Goal: Task Accomplishment & Management: Use online tool/utility

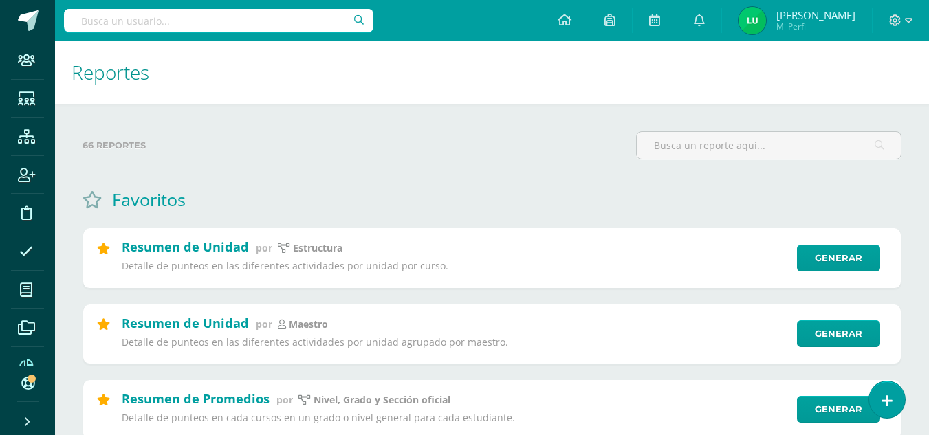
click at [237, 27] on input "text" at bounding box center [218, 20] width 309 height 23
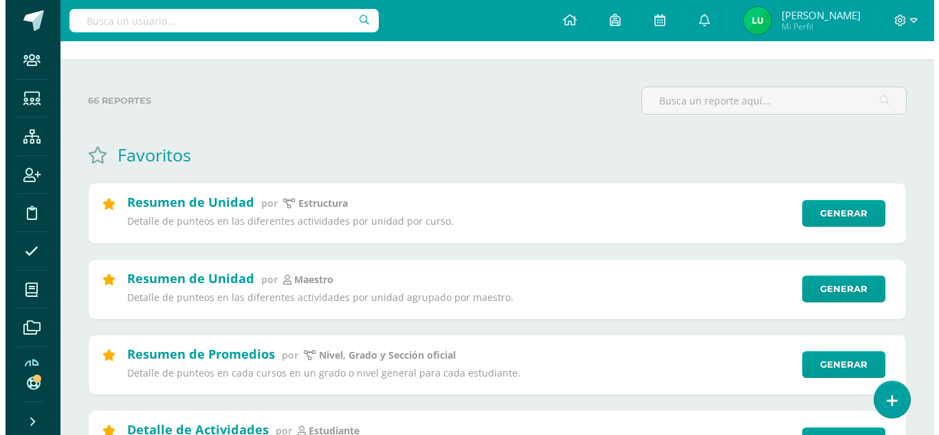
scroll to position [45, 0]
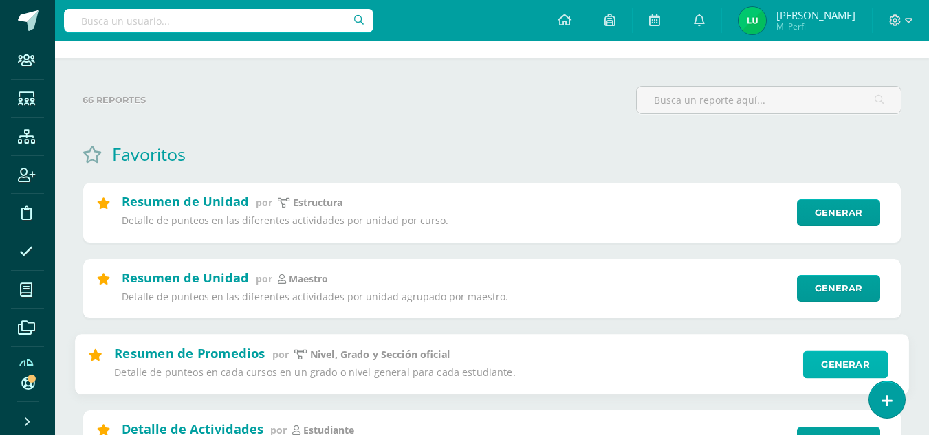
click at [823, 374] on link "Generar" at bounding box center [845, 364] width 85 height 27
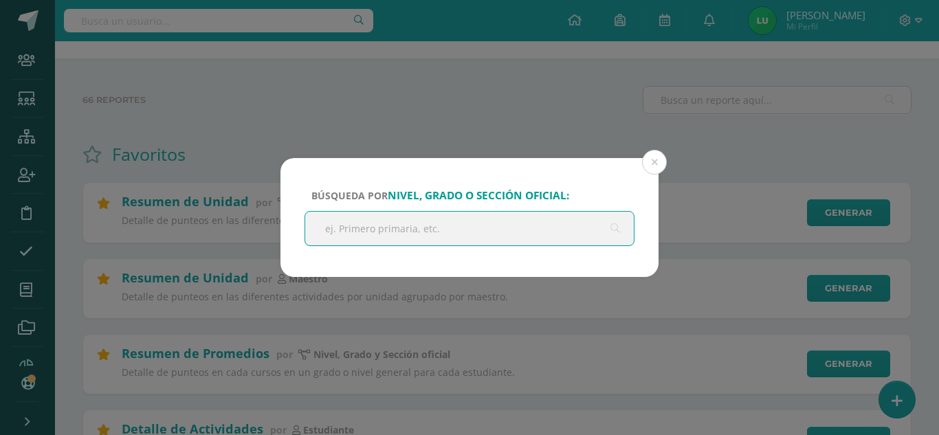
click at [412, 235] on input "text" at bounding box center [469, 229] width 329 height 34
type input "b"
type input "decimo"
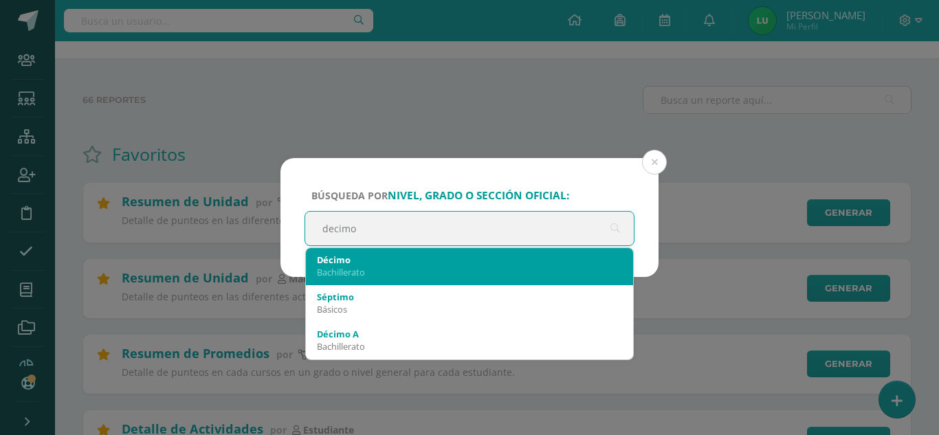
click at [379, 254] on div "Décimo" at bounding box center [469, 260] width 305 height 12
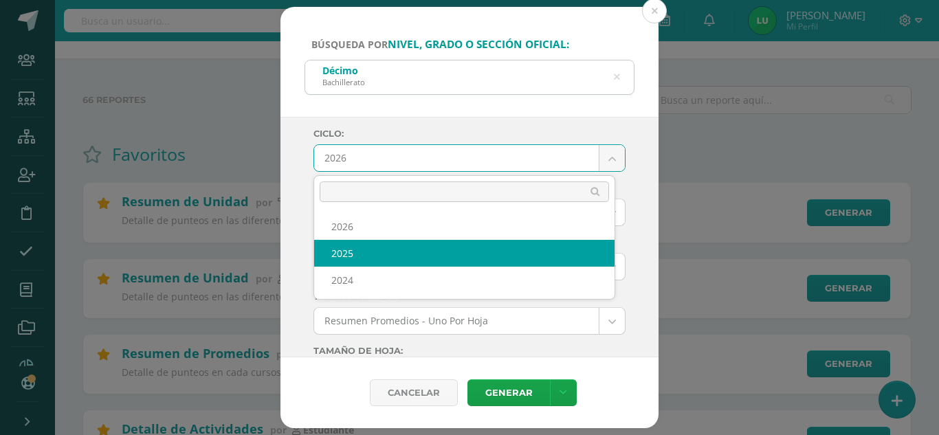
select select "4"
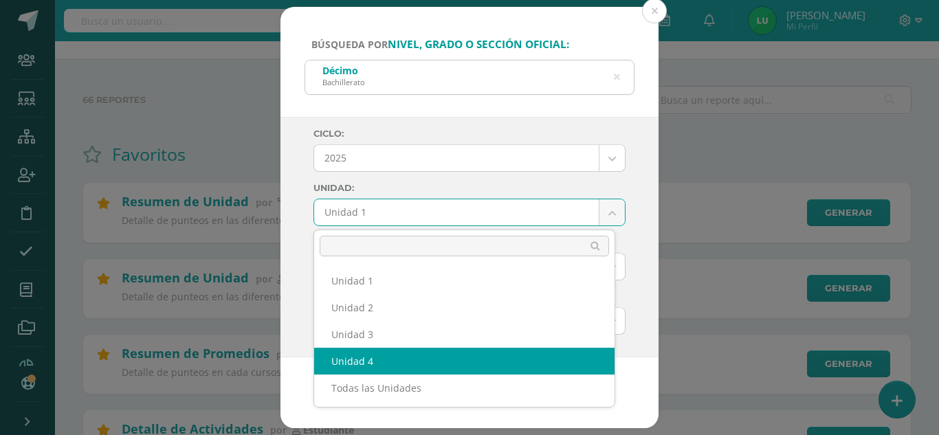
select select "Unidad 4"
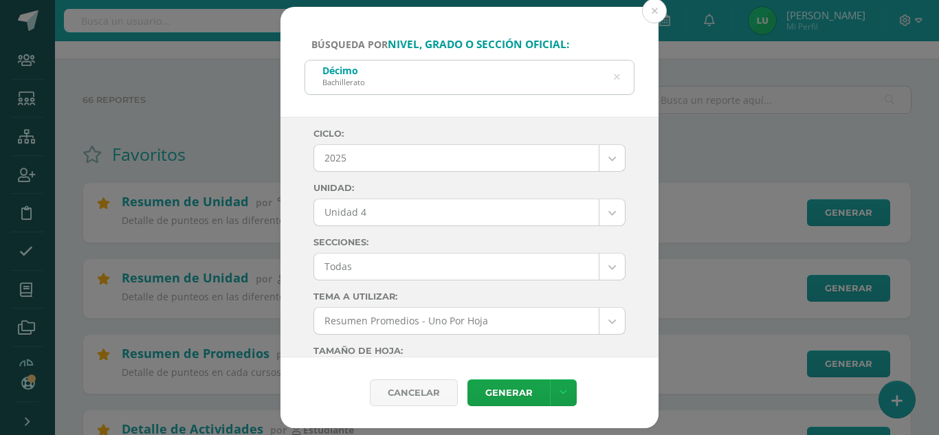
click at [289, 202] on div "Ciclo: 2025 2026 2025 2024 Unidad: Unidad 4 Unidad 1 Unidad 2 Unidad 3 Unidad 4…" at bounding box center [469, 237] width 378 height 241
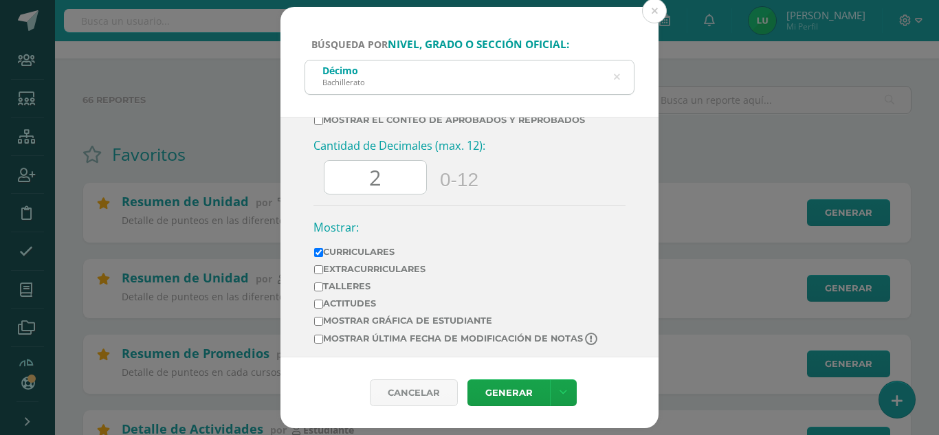
scroll to position [717, 0]
drag, startPoint x: 395, startPoint y: 197, endPoint x: 346, endPoint y: 190, distance: 49.4
click at [346, 190] on input "2" at bounding box center [375, 177] width 102 height 34
click at [504, 385] on link "Generar" at bounding box center [508, 392] width 82 height 27
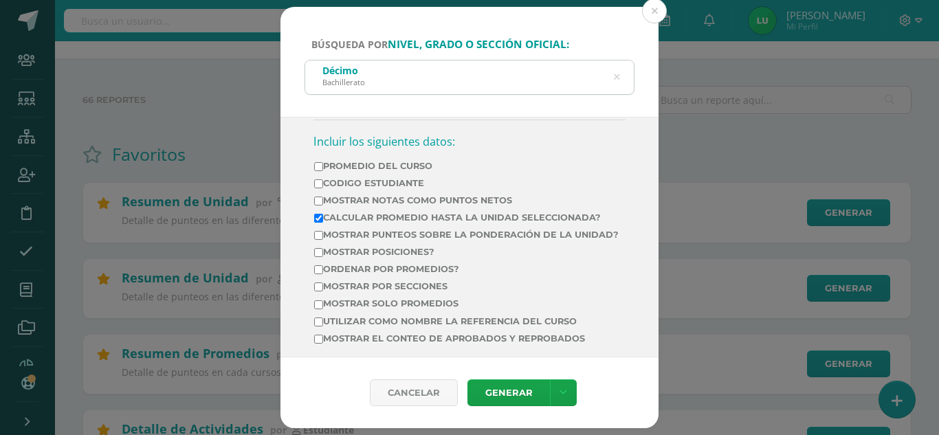
scroll to position [497, 0]
click at [405, 292] on label "Mostrar por secciones" at bounding box center [466, 287] width 305 height 10
click at [323, 292] on input "Mostrar por secciones" at bounding box center [318, 287] width 9 height 9
click at [405, 292] on label "Mostrar por secciones" at bounding box center [466, 287] width 305 height 10
click at [323, 292] on input "Mostrar por secciones" at bounding box center [318, 287] width 9 height 9
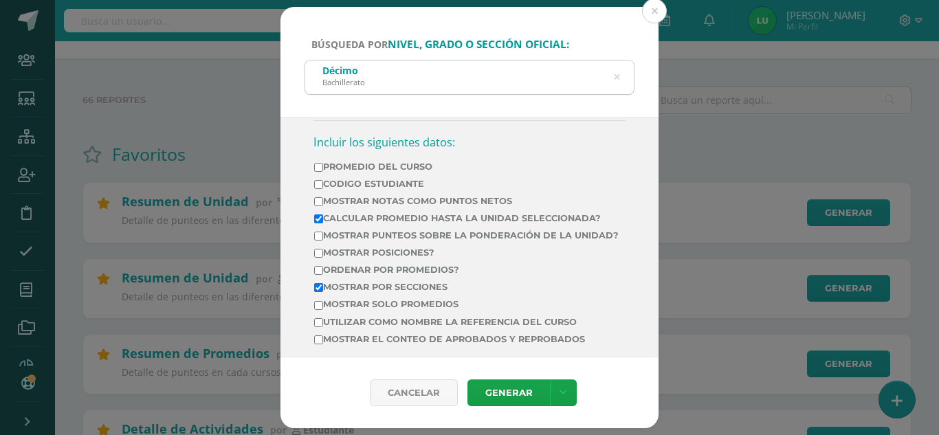
checkbox input "false"
click at [361, 275] on label "Ordenar por promedios?" at bounding box center [466, 270] width 305 height 10
click at [323, 275] on input "Ordenar por promedios?" at bounding box center [318, 270] width 9 height 9
checkbox input "true"
click at [516, 387] on link "Generar" at bounding box center [508, 392] width 82 height 27
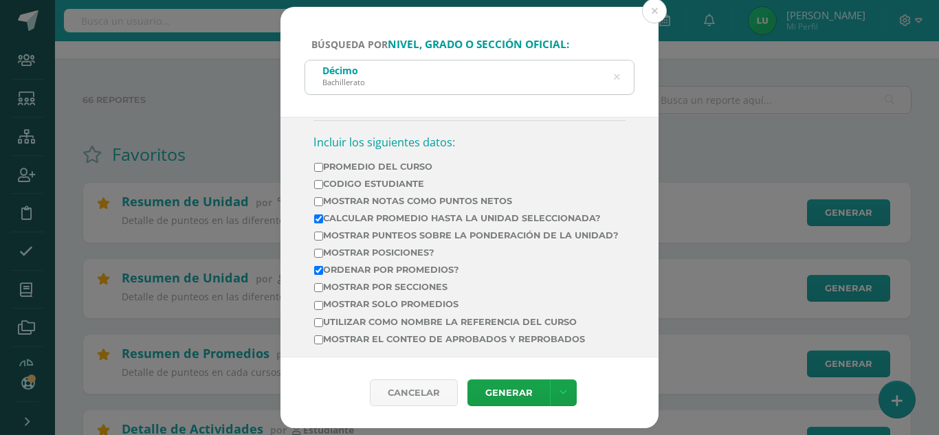
click at [234, 126] on div "Búsqueda por nivel, grado o sección oficial: Décimo Bachillerato decimo Ciclo: …" at bounding box center [469, 218] width 928 height 422
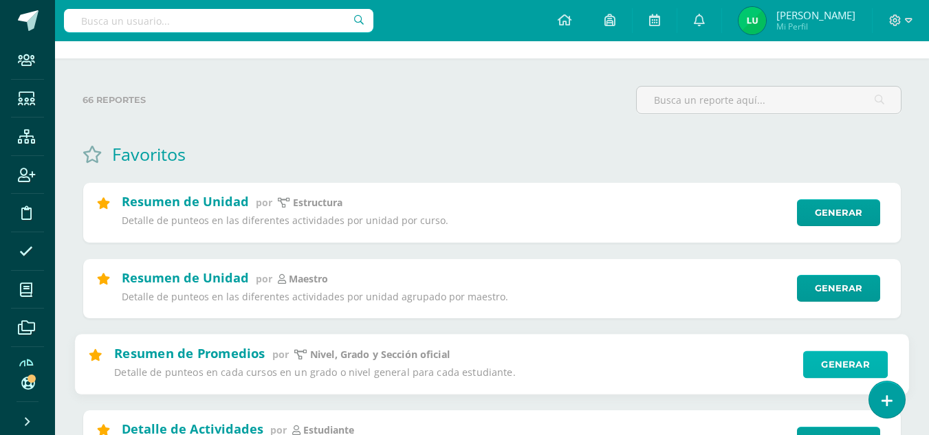
click at [810, 363] on link "Generar" at bounding box center [845, 364] width 85 height 27
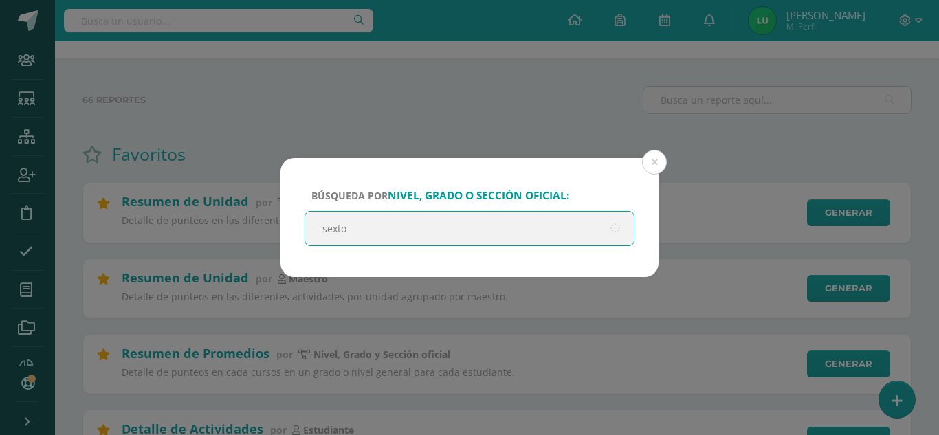
type input "sexto"
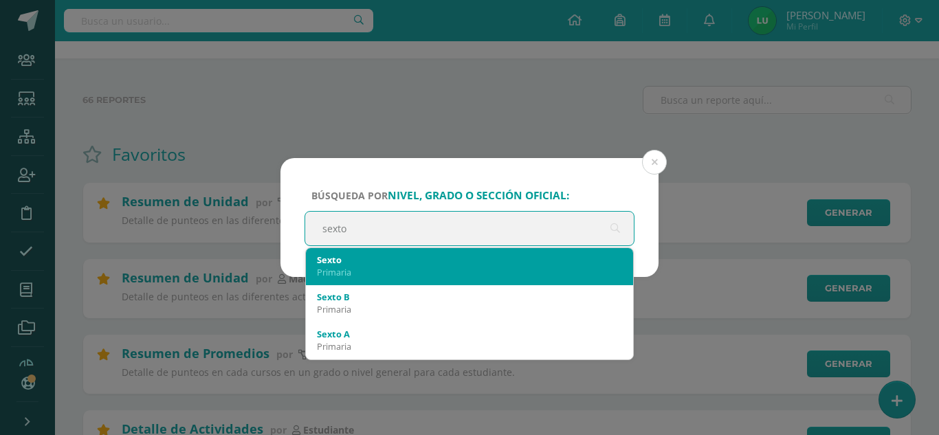
click at [338, 267] on div "Primaria" at bounding box center [469, 272] width 305 height 12
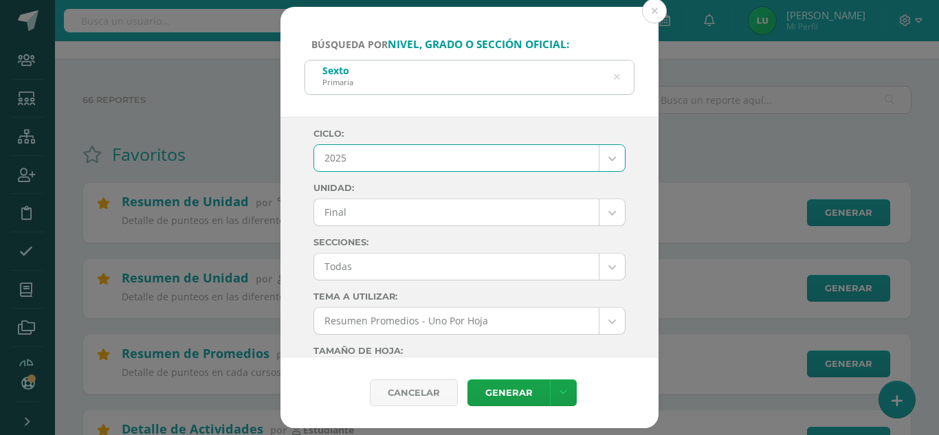
select select "4"
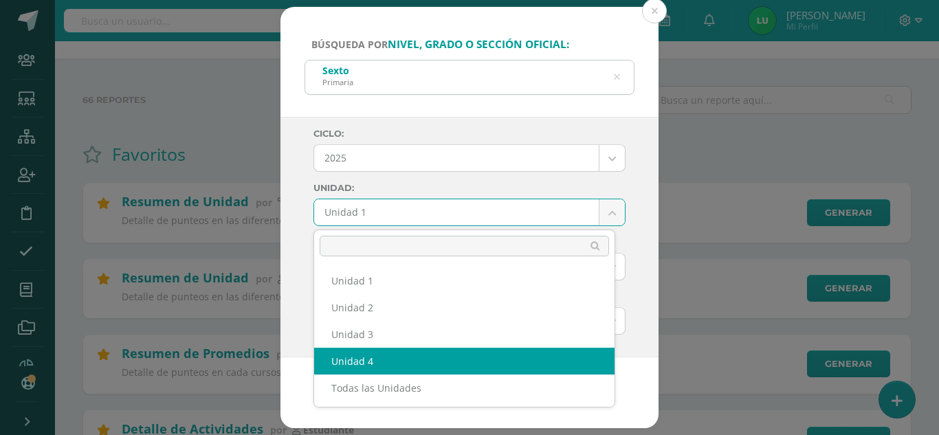
select select "Unidad 4"
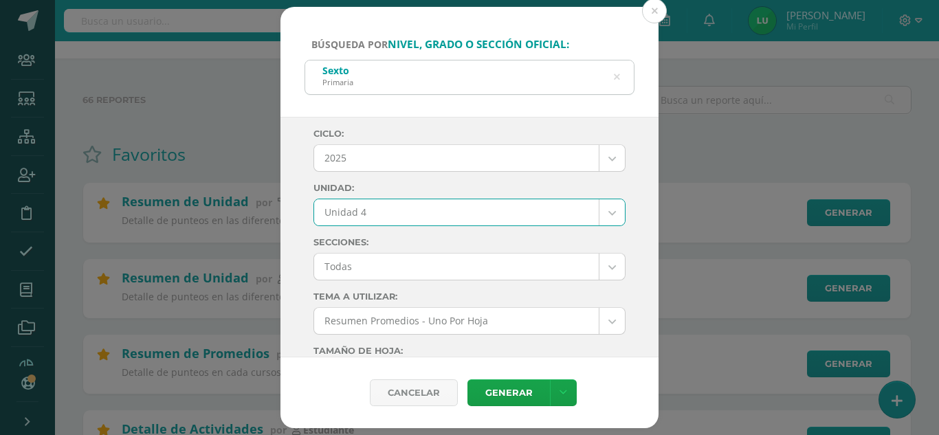
click at [304, 237] on div "Ciclo: 2025 2026 2025 2024 Unidad: Unidad 4 Unidad 1 Unidad 2 Unidad 3 Unidad 4…" at bounding box center [469, 237] width 378 height 241
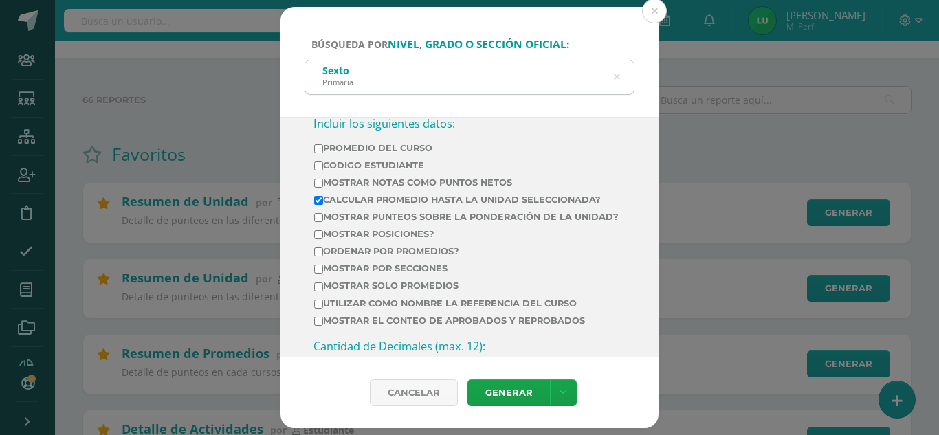
scroll to position [520, 0]
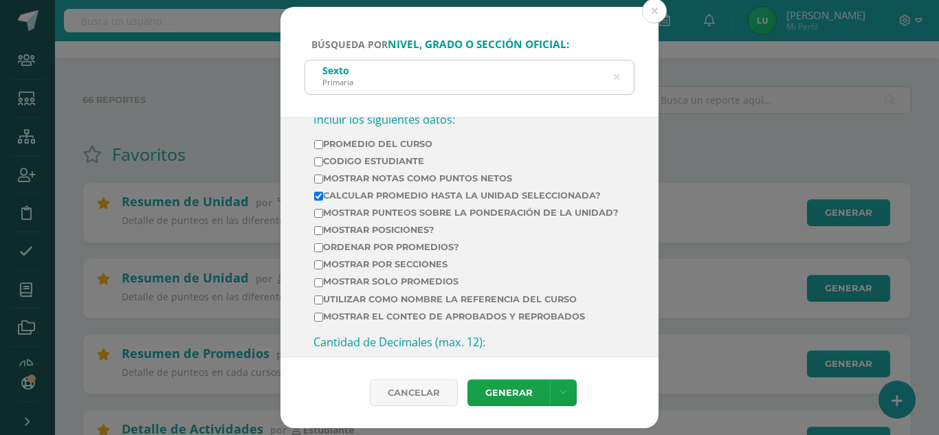
click at [342, 252] on label "Ordenar por promedios?" at bounding box center [466, 247] width 305 height 10
click at [323, 252] on input "Ordenar por promedios?" at bounding box center [318, 247] width 9 height 9
checkbox input "true"
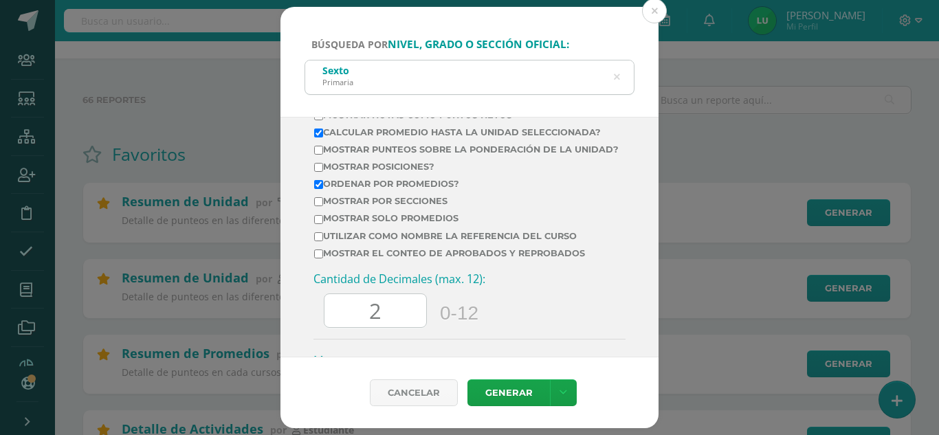
scroll to position [584, 0]
drag, startPoint x: 386, startPoint y: 324, endPoint x: 357, endPoint y: 323, distance: 28.2
click at [357, 323] on input "2" at bounding box center [375, 310] width 102 height 34
click at [505, 395] on link "Generar" at bounding box center [508, 392] width 82 height 27
drag, startPoint x: 387, startPoint y: 317, endPoint x: 324, endPoint y: 323, distance: 63.5
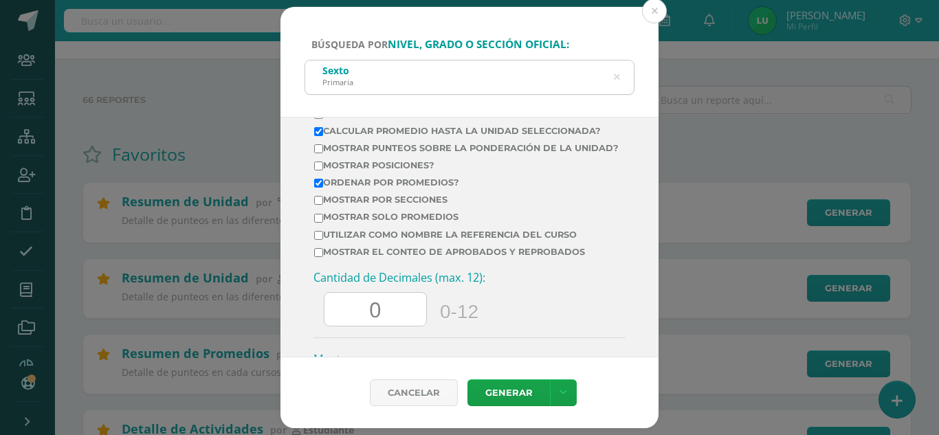
click at [324, 323] on div "0" at bounding box center [375, 309] width 103 height 34
type input "2"
click at [498, 395] on link "Generar" at bounding box center [508, 392] width 82 height 27
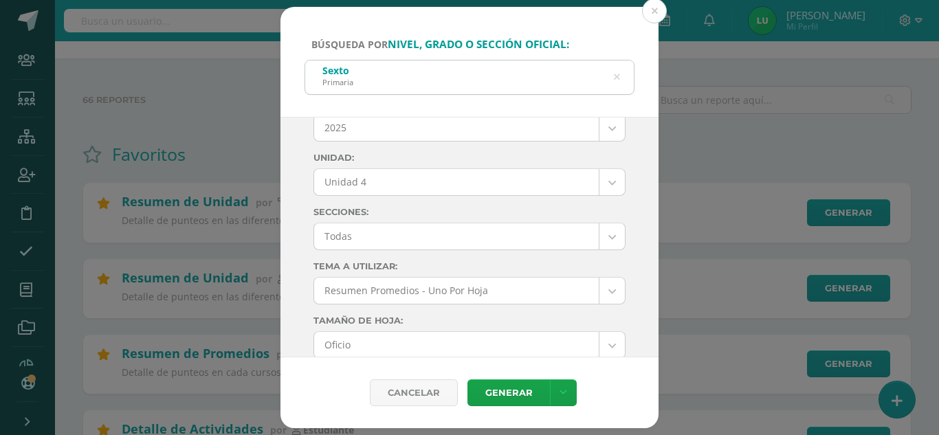
scroll to position [28, 0]
click at [650, 5] on button at bounding box center [654, 11] width 25 height 25
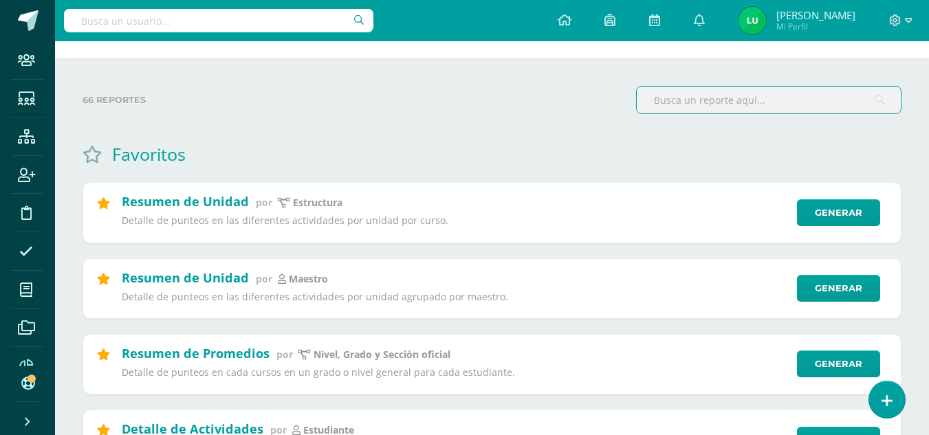
click at [738, 93] on input "text" at bounding box center [769, 100] width 264 height 27
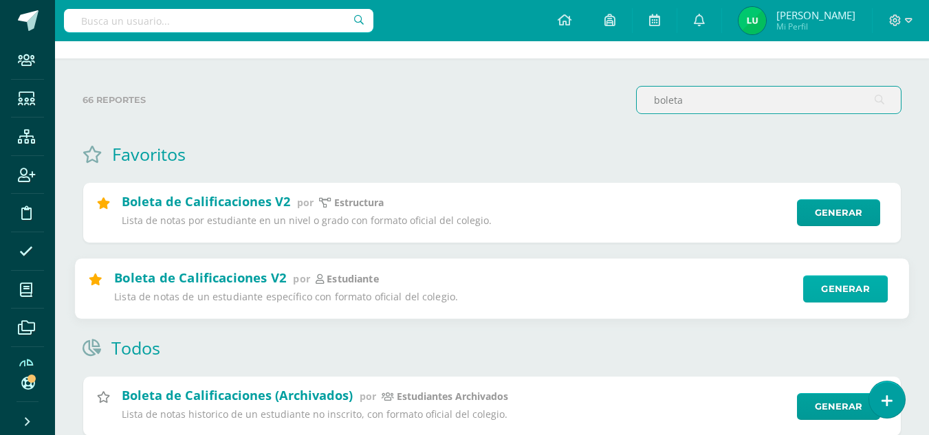
type input "boleta"
click at [843, 280] on link "Generar" at bounding box center [845, 288] width 85 height 27
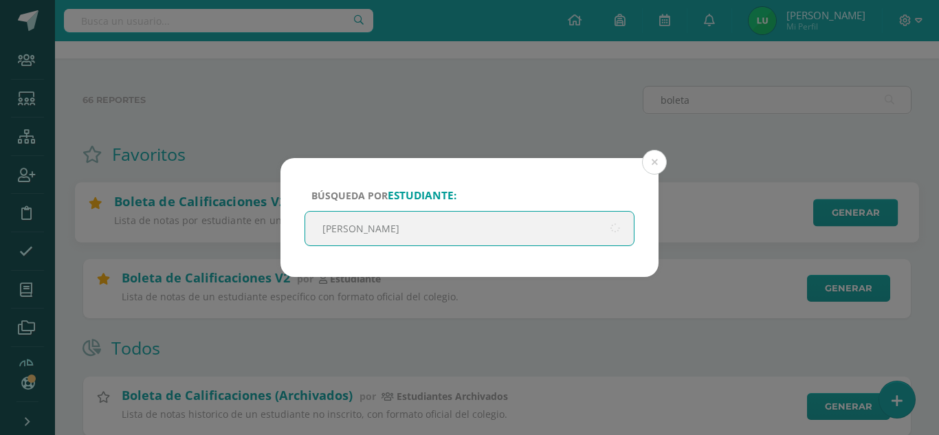
type input "[PERSON_NAME]"
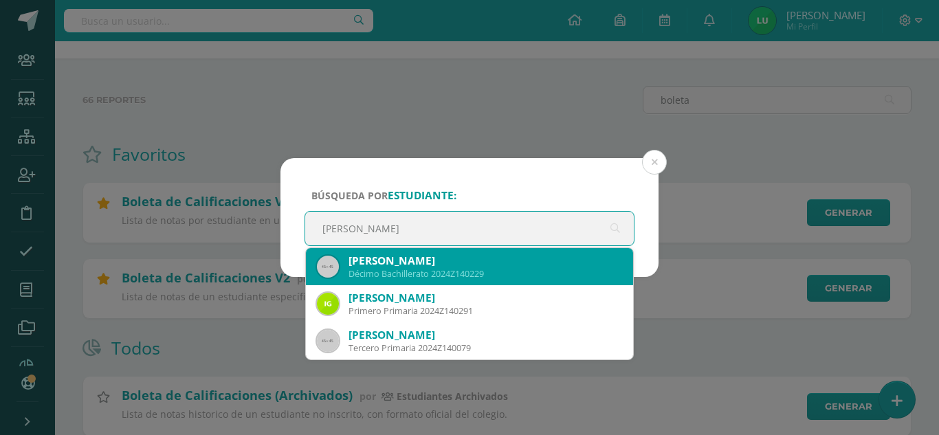
click at [514, 274] on div "Décimo Bachillerato 2024Z140229" at bounding box center [486, 274] width 274 height 12
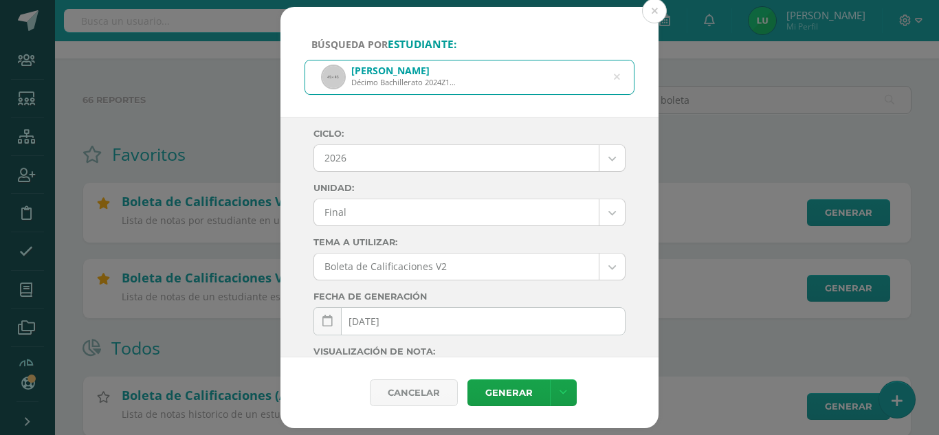
click at [367, 166] on body "Búsqueda por estudiante: [PERSON_NAME] Décimo Bachillerato 2024Z140229 [PERSON_…" at bounding box center [469, 293] width 939 height 677
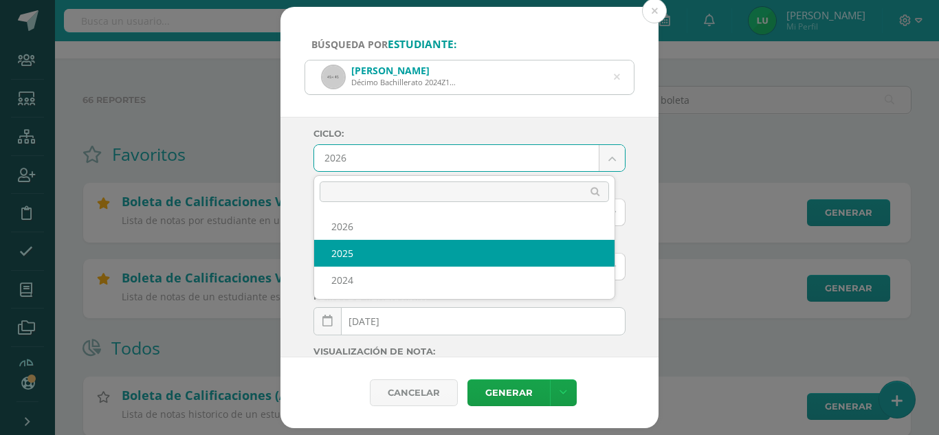
select select "4"
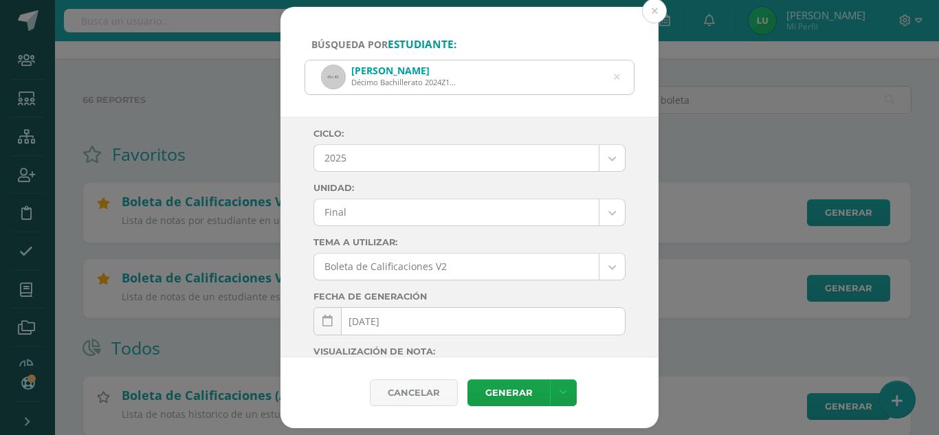
click at [353, 204] on body "Búsqueda por estudiante: [PERSON_NAME] Décimo Bachillerato 2024Z140229 [PERSON_…" at bounding box center [469, 293] width 939 height 677
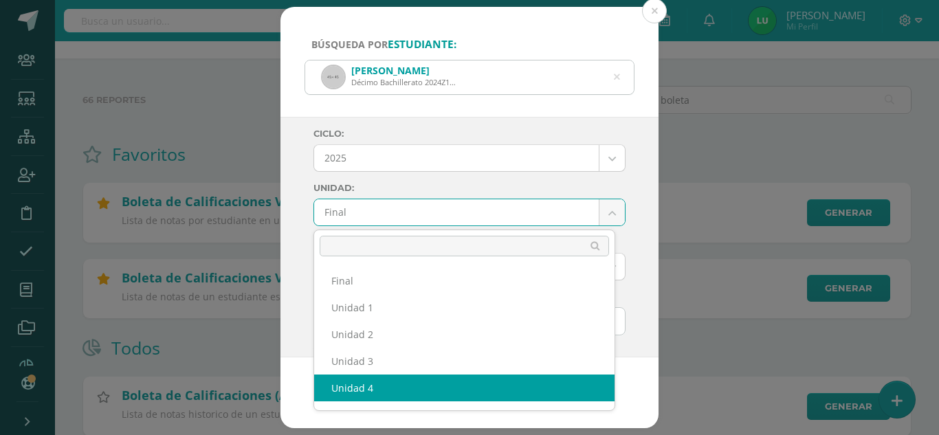
select select "Unidad 4"
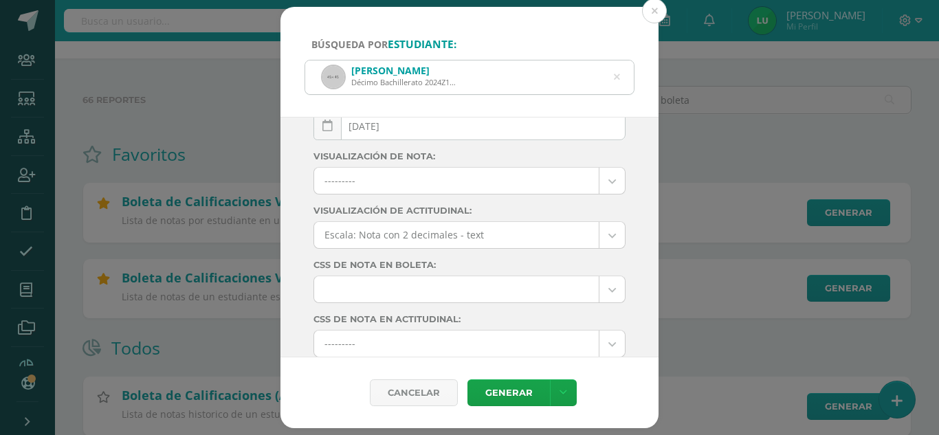
scroll to position [243, 0]
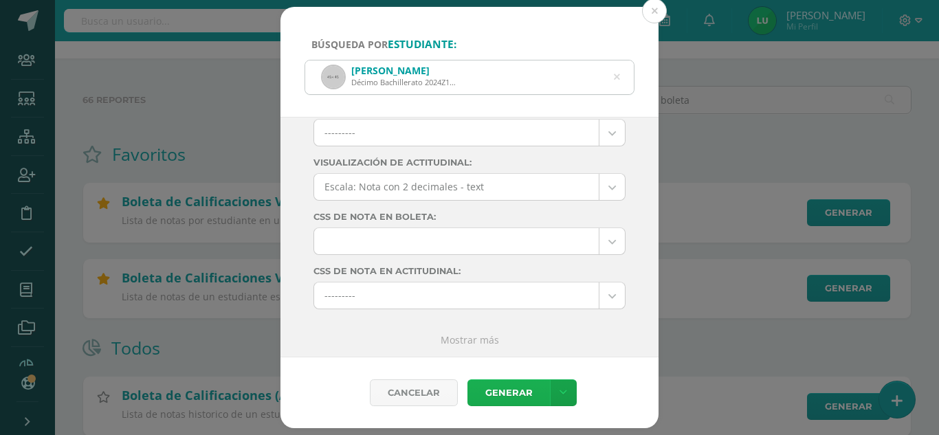
click at [500, 393] on link "Generar" at bounding box center [508, 392] width 82 height 27
